Goal: Information Seeking & Learning: Learn about a topic

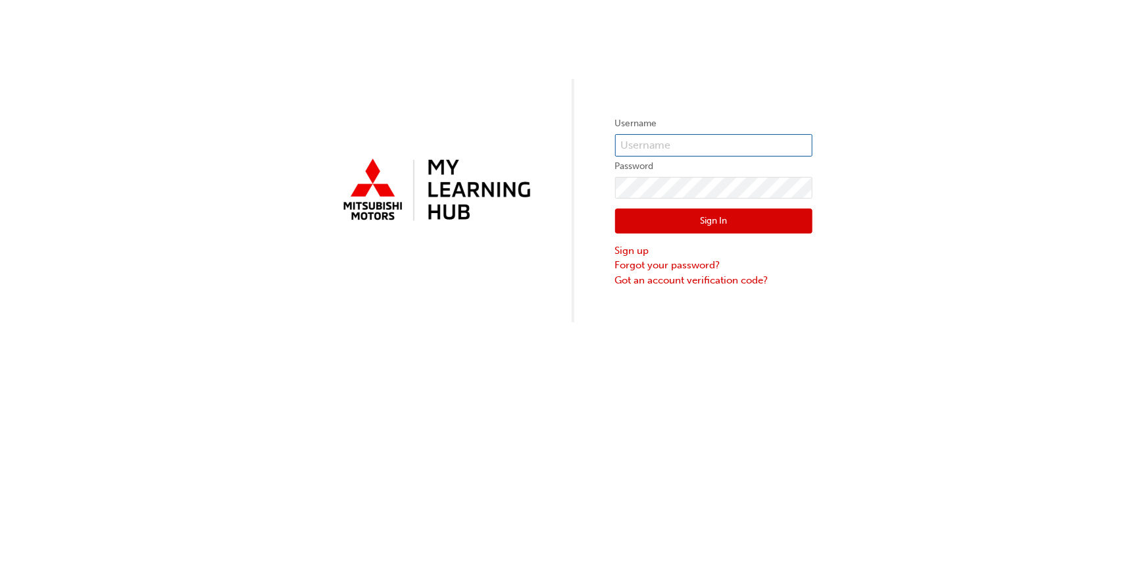
type input "0005948630"
click at [673, 219] on button "Sign In" at bounding box center [713, 221] width 197 height 25
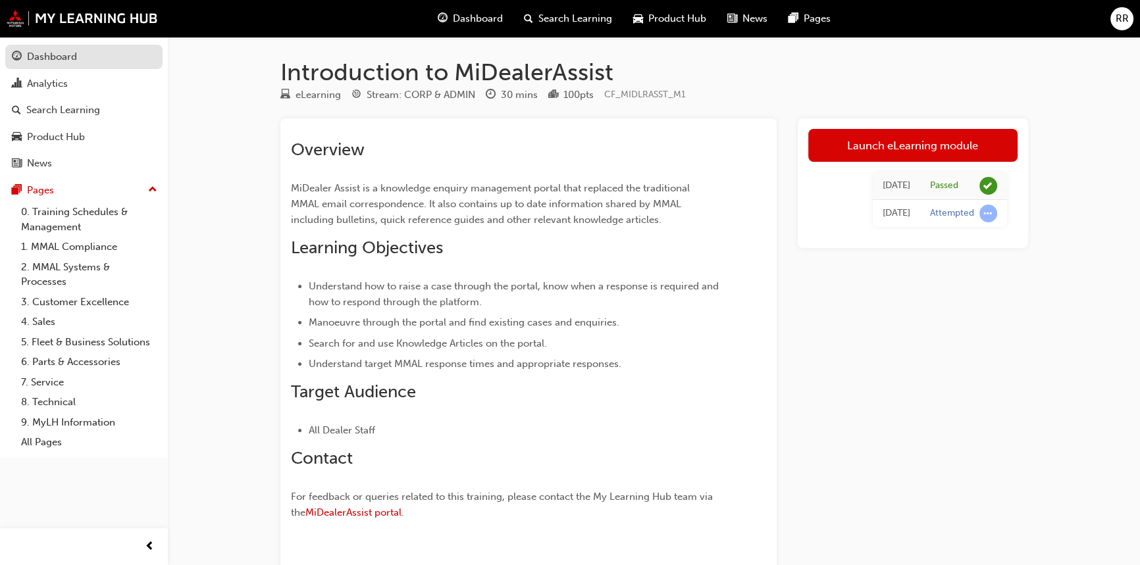
click at [68, 65] on div "Dashboard" at bounding box center [84, 57] width 144 height 16
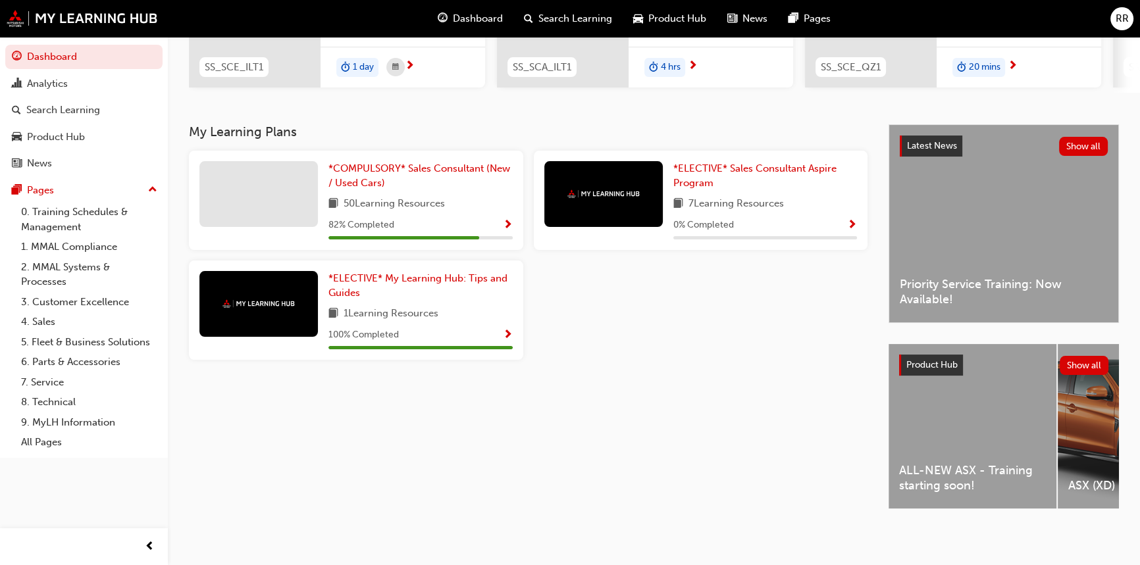
scroll to position [219, 0]
click at [971, 411] on div "ALL-NEW ASX - Training starting soon!" at bounding box center [973, 426] width 168 height 165
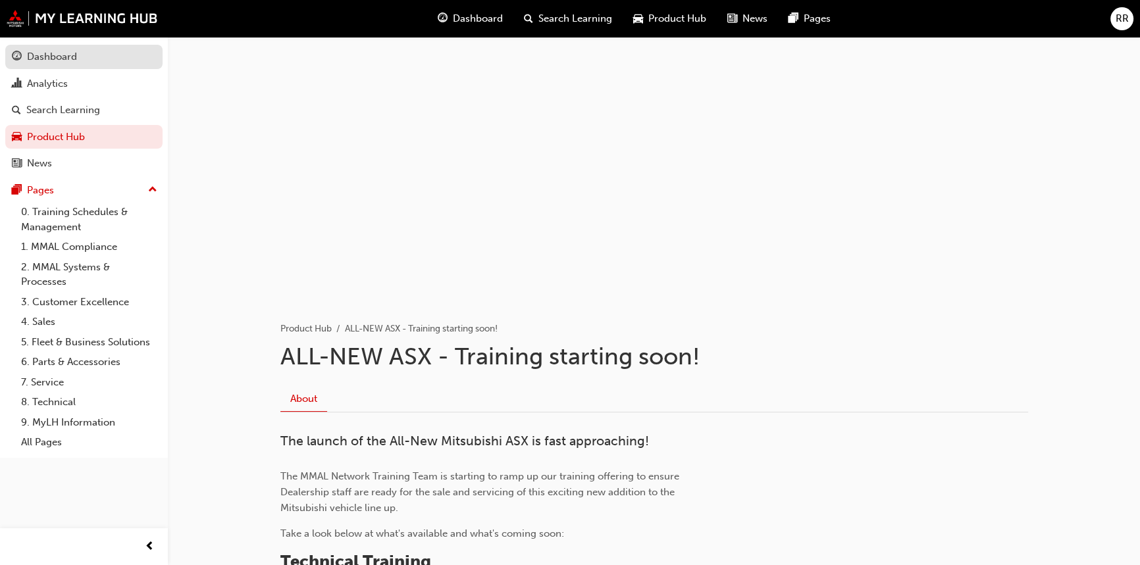
click at [63, 62] on div "Dashboard" at bounding box center [52, 56] width 50 height 15
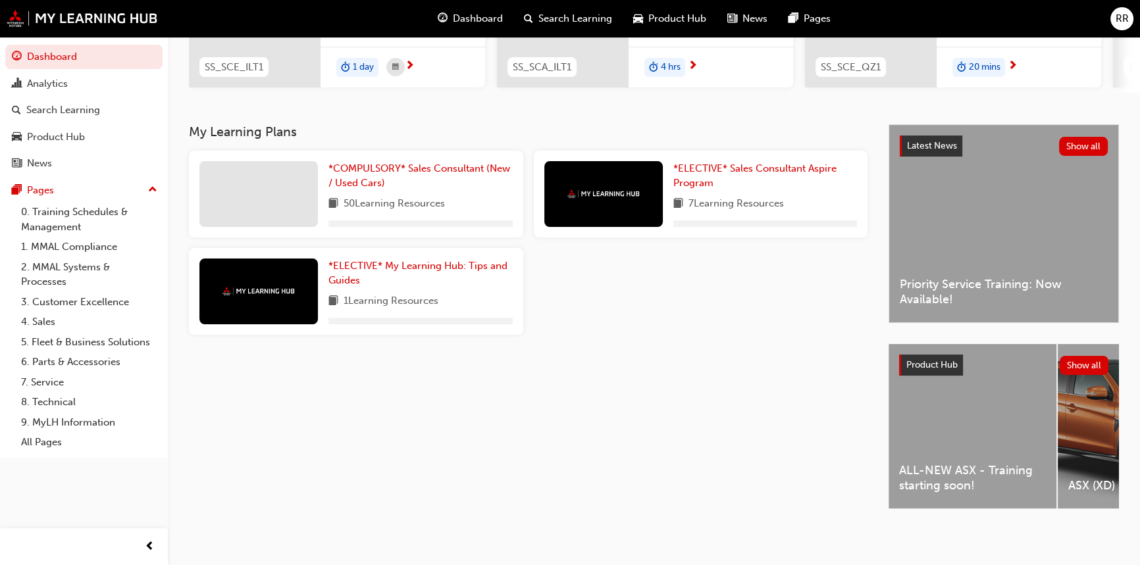
scroll to position [219, 0]
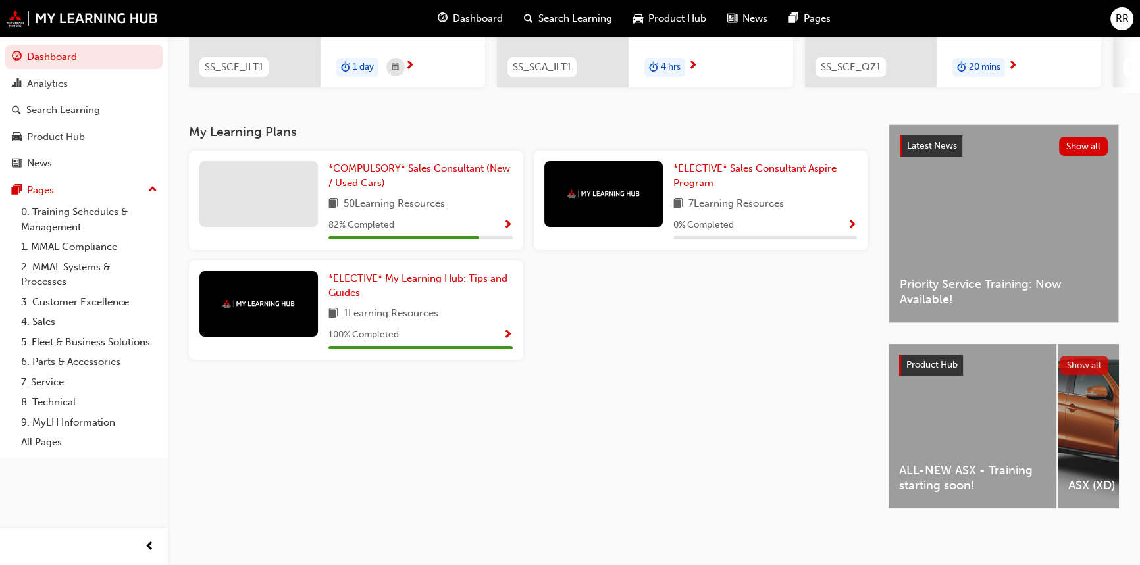
click at [1079, 365] on button "Show all" at bounding box center [1084, 365] width 49 height 19
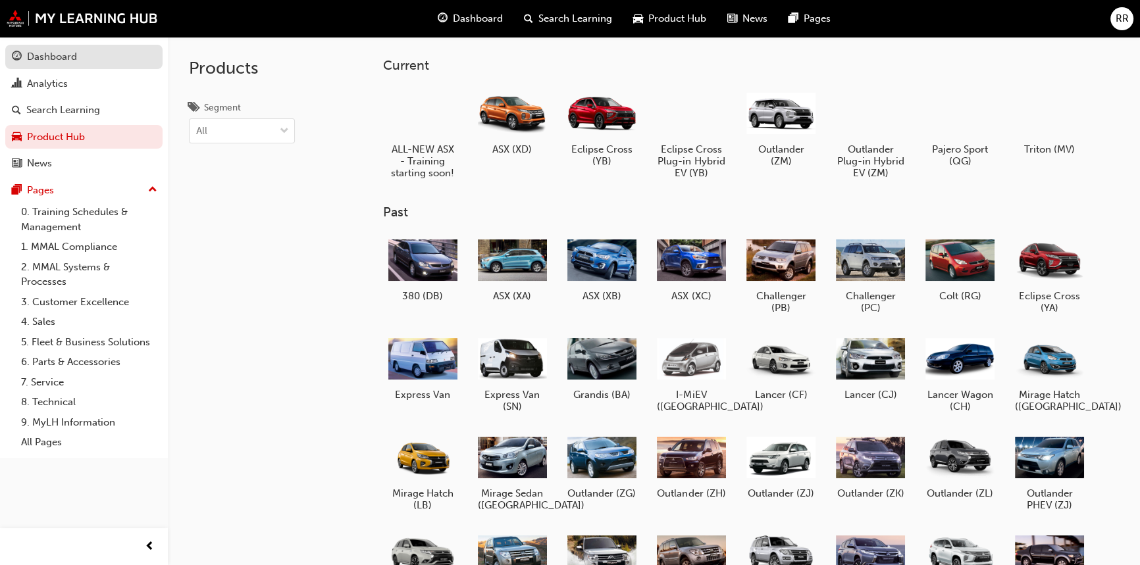
click at [92, 61] on div "Dashboard" at bounding box center [84, 57] width 144 height 16
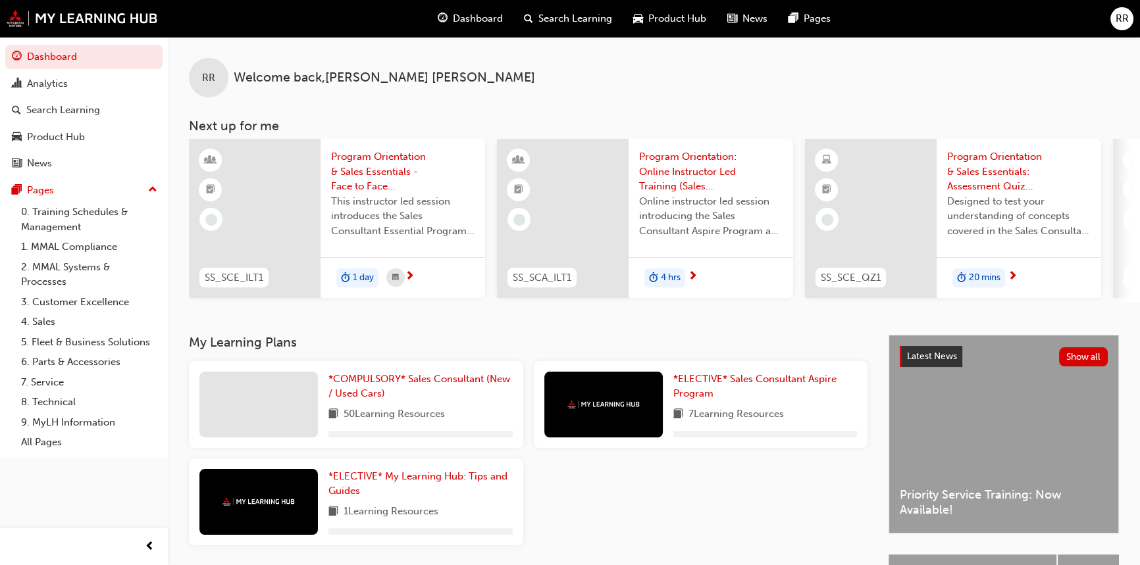
scroll to position [59, 0]
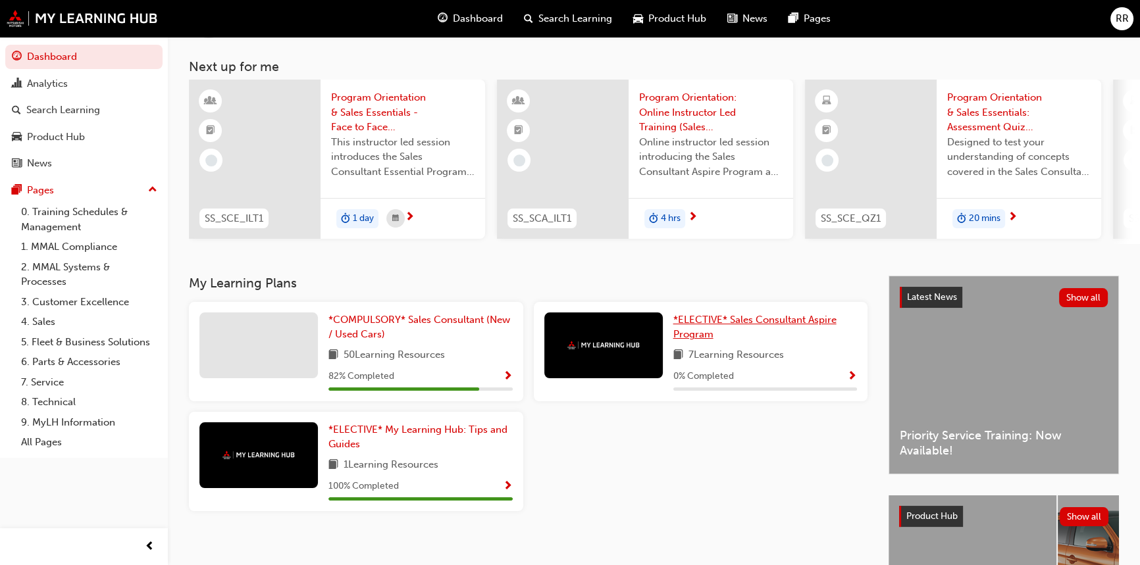
click at [723, 327] on span "*ELECTIVE* Sales Consultant Aspire Program" at bounding box center [754, 327] width 163 height 27
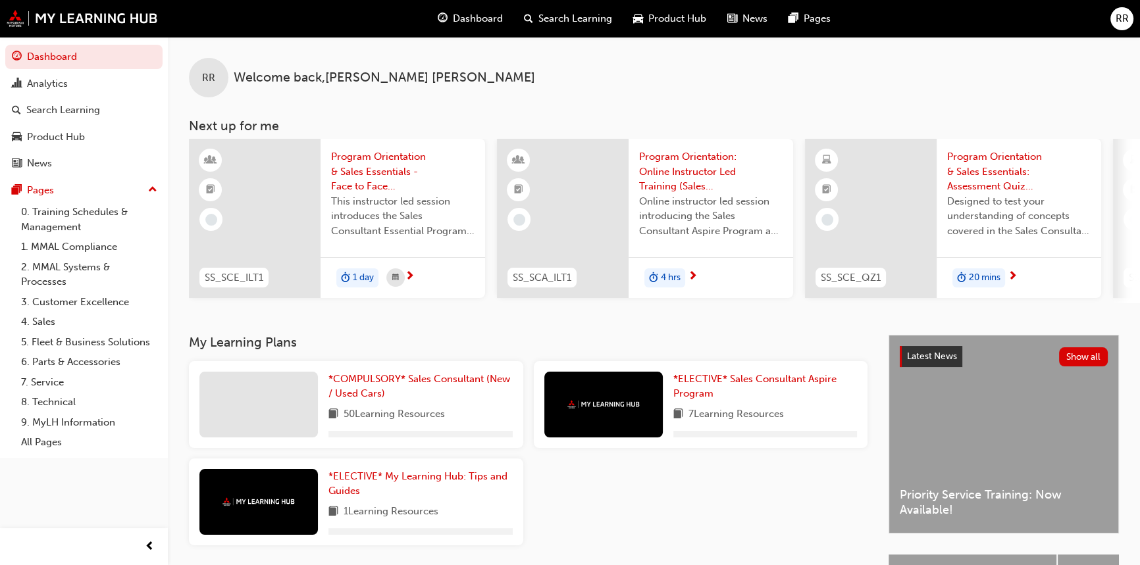
scroll to position [119, 0]
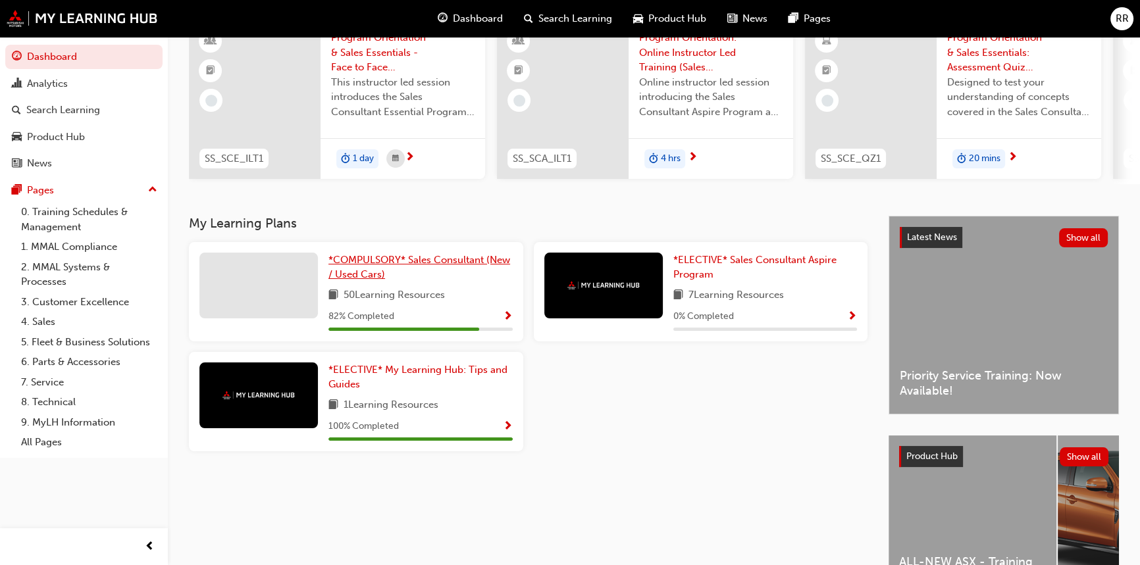
click at [394, 268] on span "*COMPULSORY* Sales Consultant (New / Used Cars)" at bounding box center [419, 267] width 182 height 27
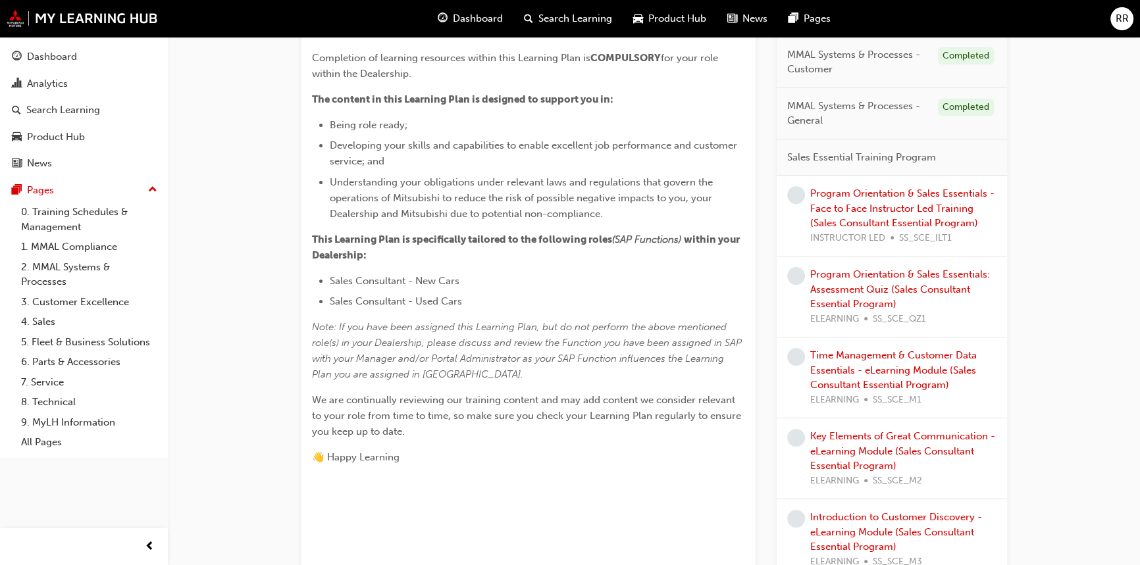
scroll to position [359, 0]
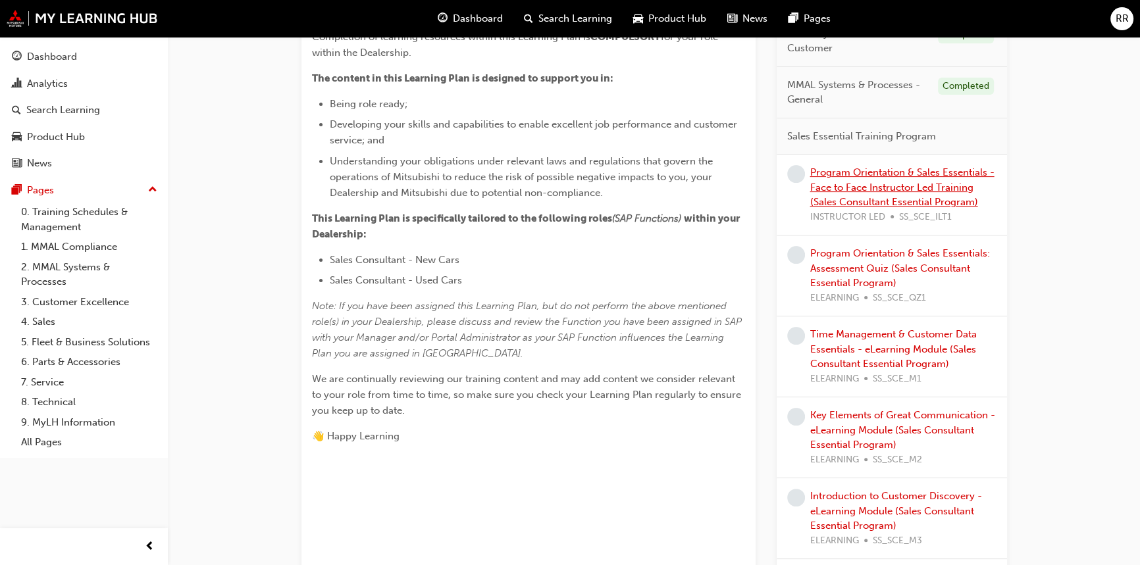
click at [871, 198] on link "Program Orientation & Sales Essentials - Face to Face Instructor Led Training (…" at bounding box center [902, 187] width 184 height 41
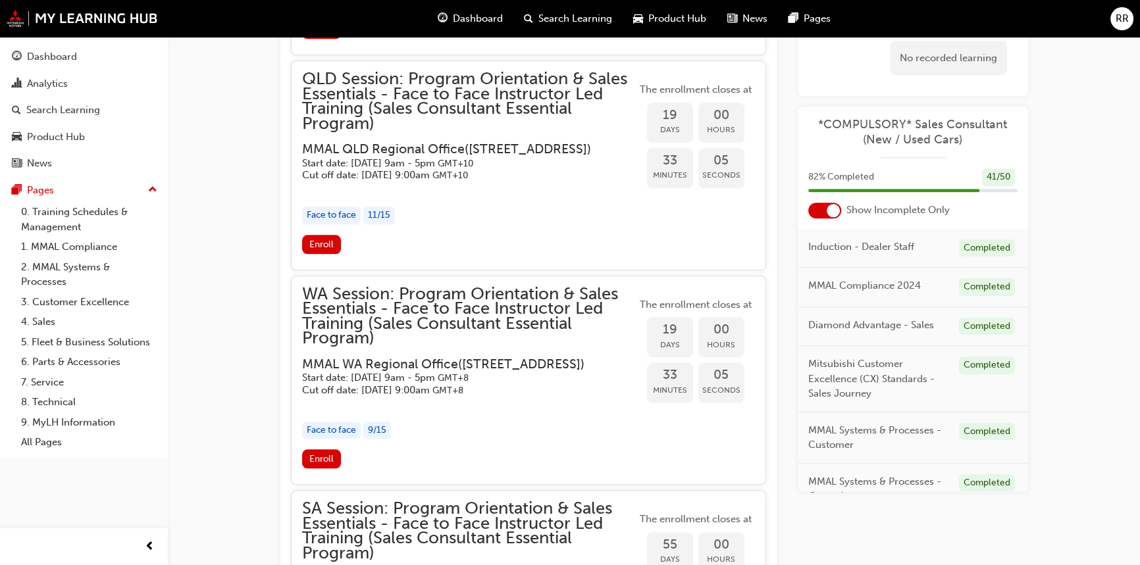
scroll to position [1889, 0]
